Goal: Task Accomplishment & Management: Manage account settings

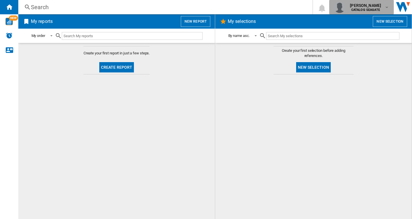
click at [371, 10] on b "CATALOG SEAGATE" at bounding box center [366, 10] width 29 height 4
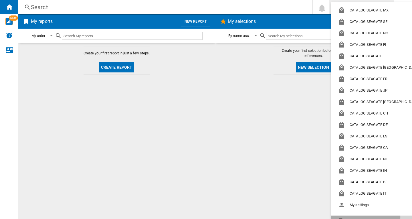
click at [361, 217] on button "Logout" at bounding box center [380, 221] width 97 height 11
